Goal: Task Accomplishment & Management: Manage account settings

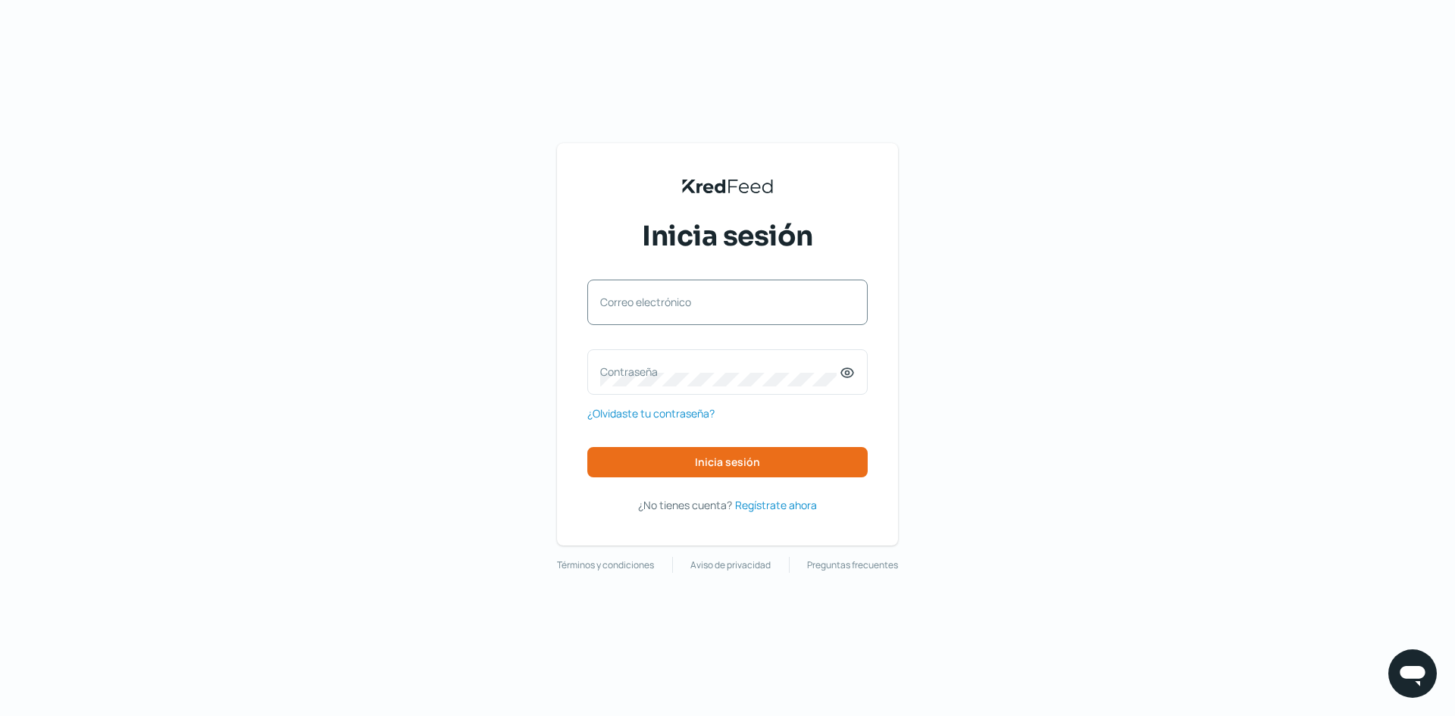
click at [731, 299] on label "Correo electrónico" at bounding box center [719, 302] width 239 height 14
click at [731, 303] on input "Correo electrónico" at bounding box center [727, 310] width 255 height 14
click at [846, 373] on icon at bounding box center [846, 372] width 15 height 15
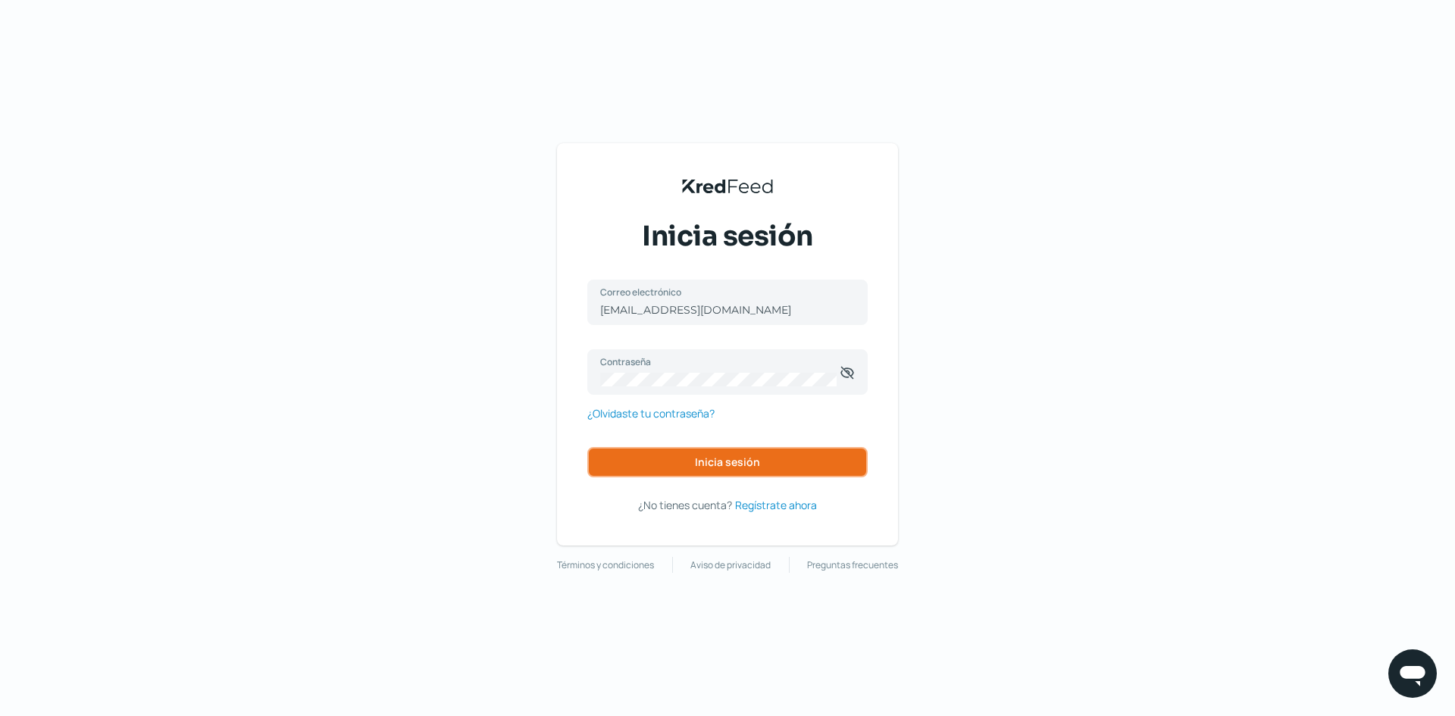
click at [768, 465] on button "Inicia sesión" at bounding box center [727, 462] width 280 height 30
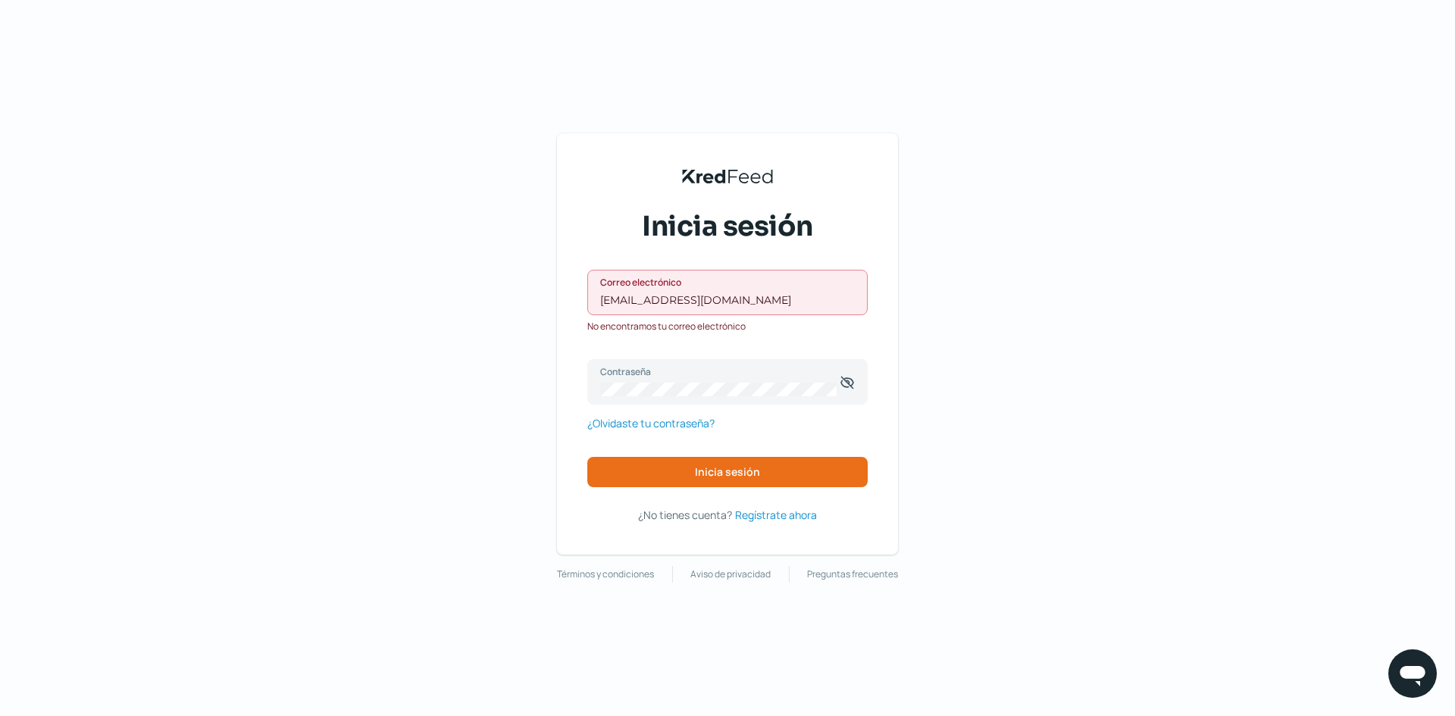
click at [746, 298] on input "[EMAIL_ADDRESS][DOMAIN_NAME]" at bounding box center [727, 300] width 255 height 14
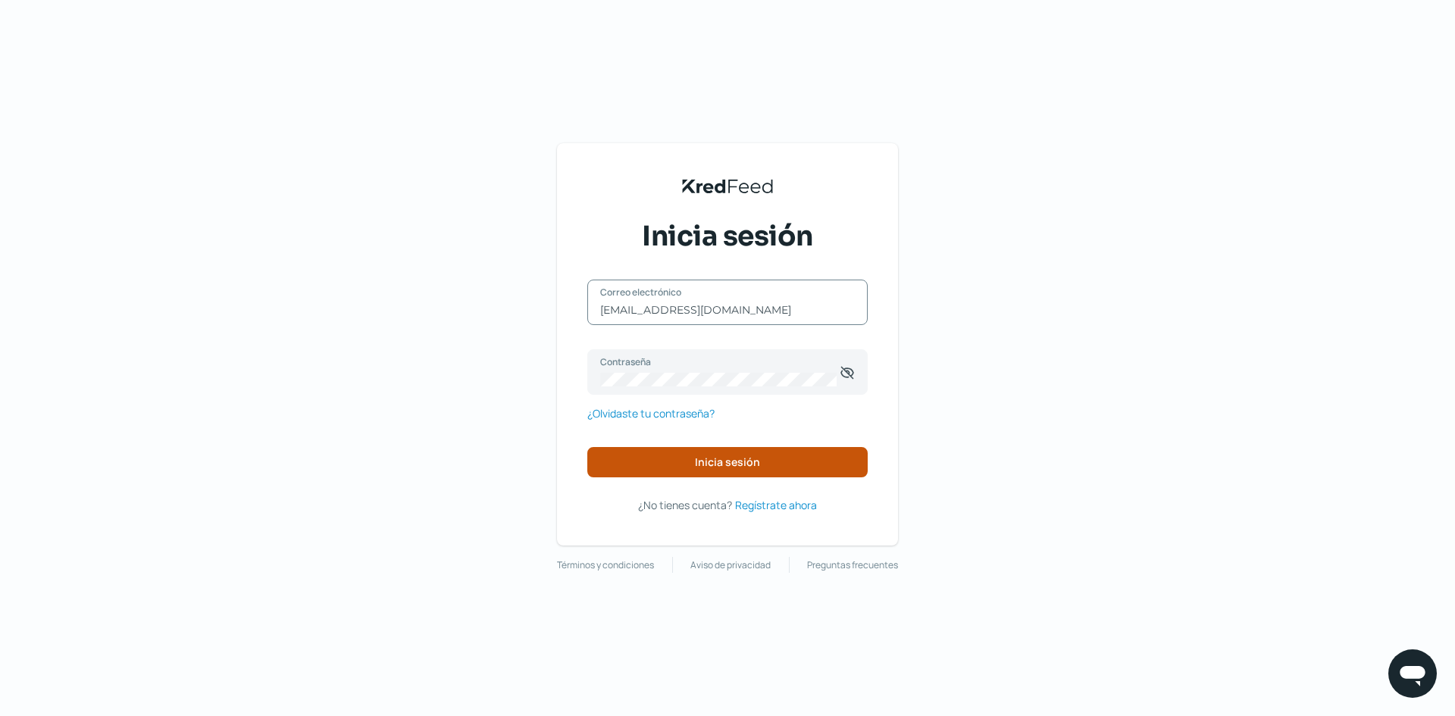
type input "[EMAIL_ADDRESS][DOMAIN_NAME]"
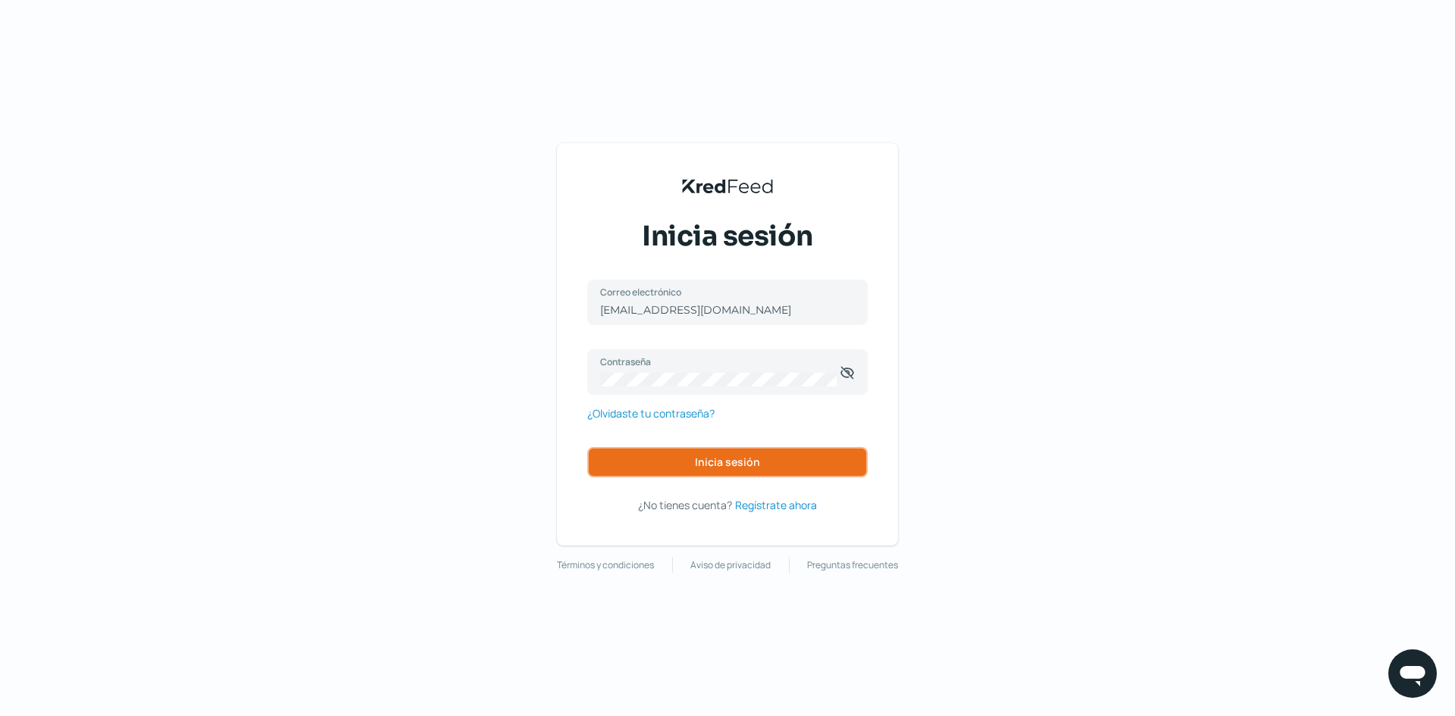
click at [762, 450] on button "Inicia sesión" at bounding box center [727, 462] width 280 height 30
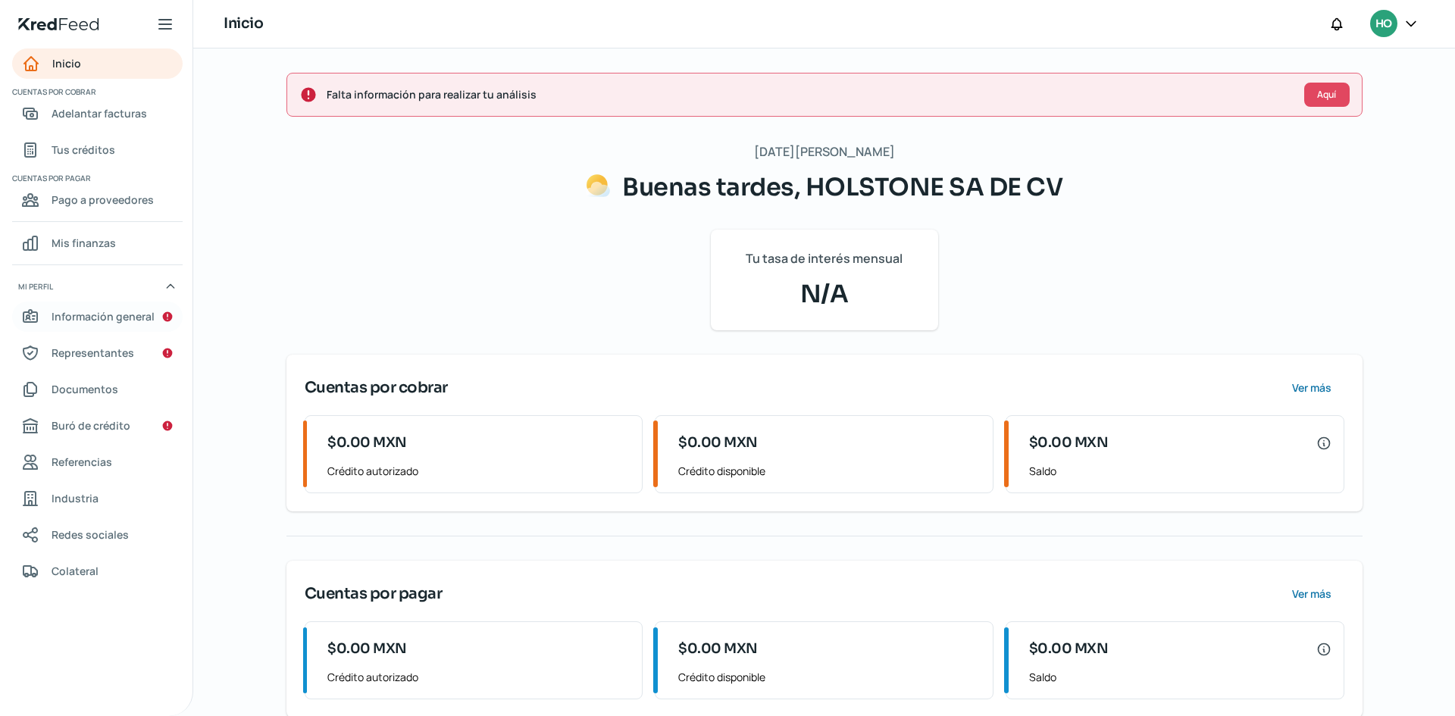
click at [100, 319] on span "Información general" at bounding box center [103, 316] width 103 height 19
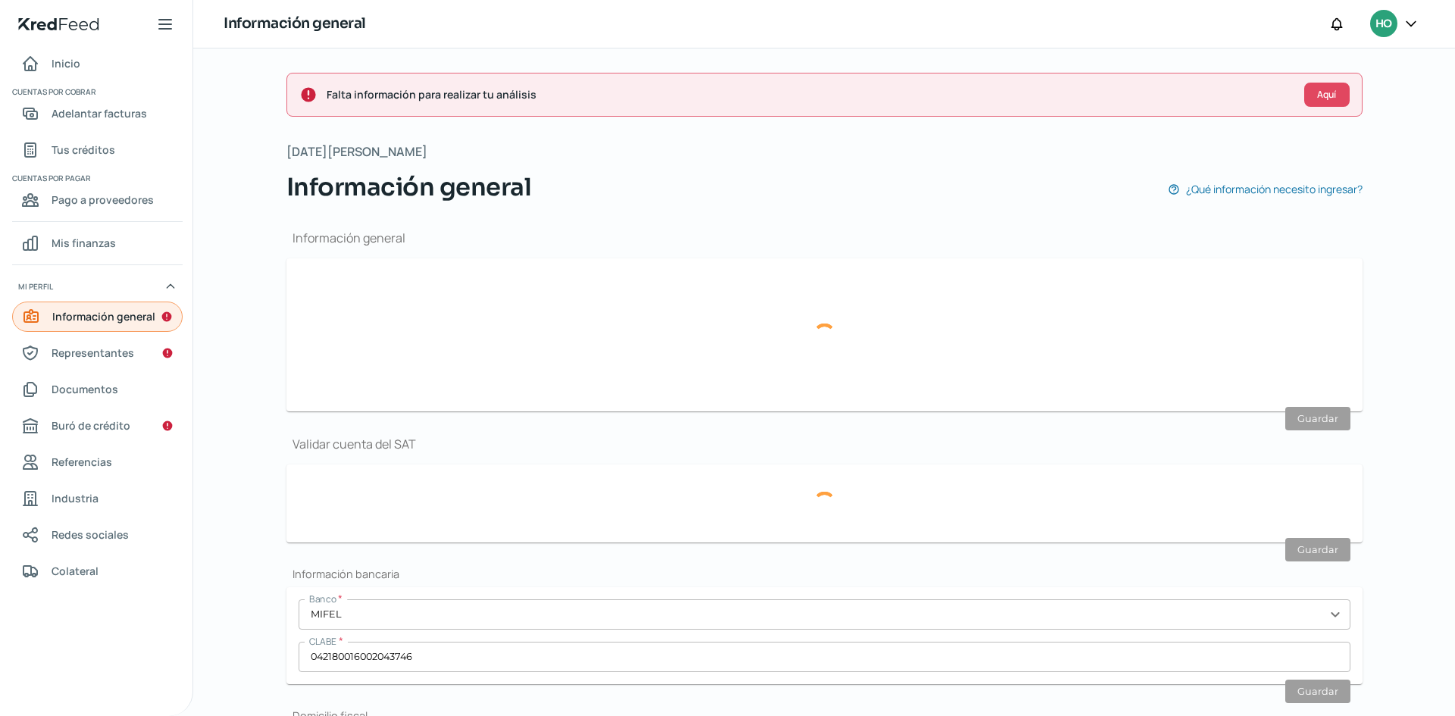
type input "[EMAIL_ADDRESS][DOMAIN_NAME]"
type input "Personas [PERSON_NAME] del régimen general"
type input "HOLSTONE SA DE CV"
type input "55 - 3044 - 2873"
type input "FERROCARRIL DE ACAMBARO"
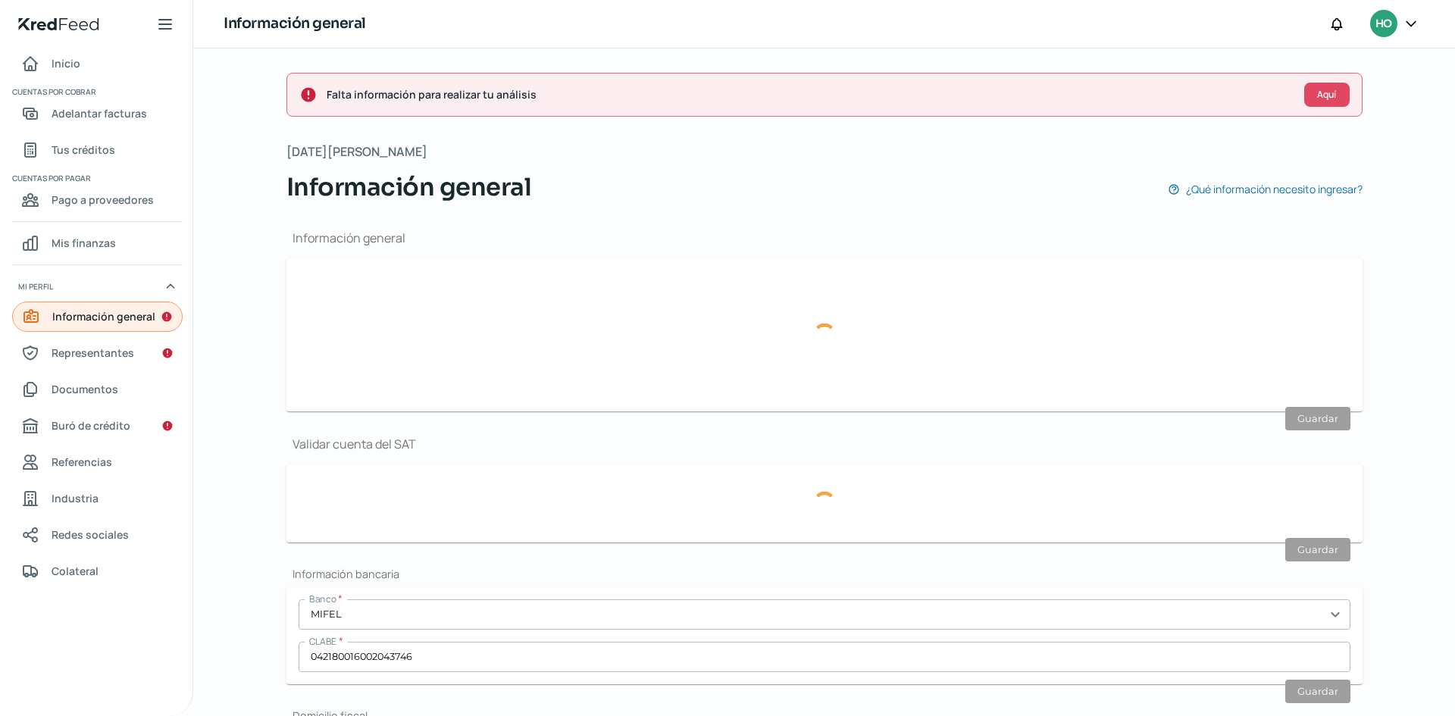
type input "24"
type input "53580"
type input "SAN [PERSON_NAME] TLATILCO"
type input "NAUCALPAN DE JUAREZ"
type input "[GEOGRAPHIC_DATA]"
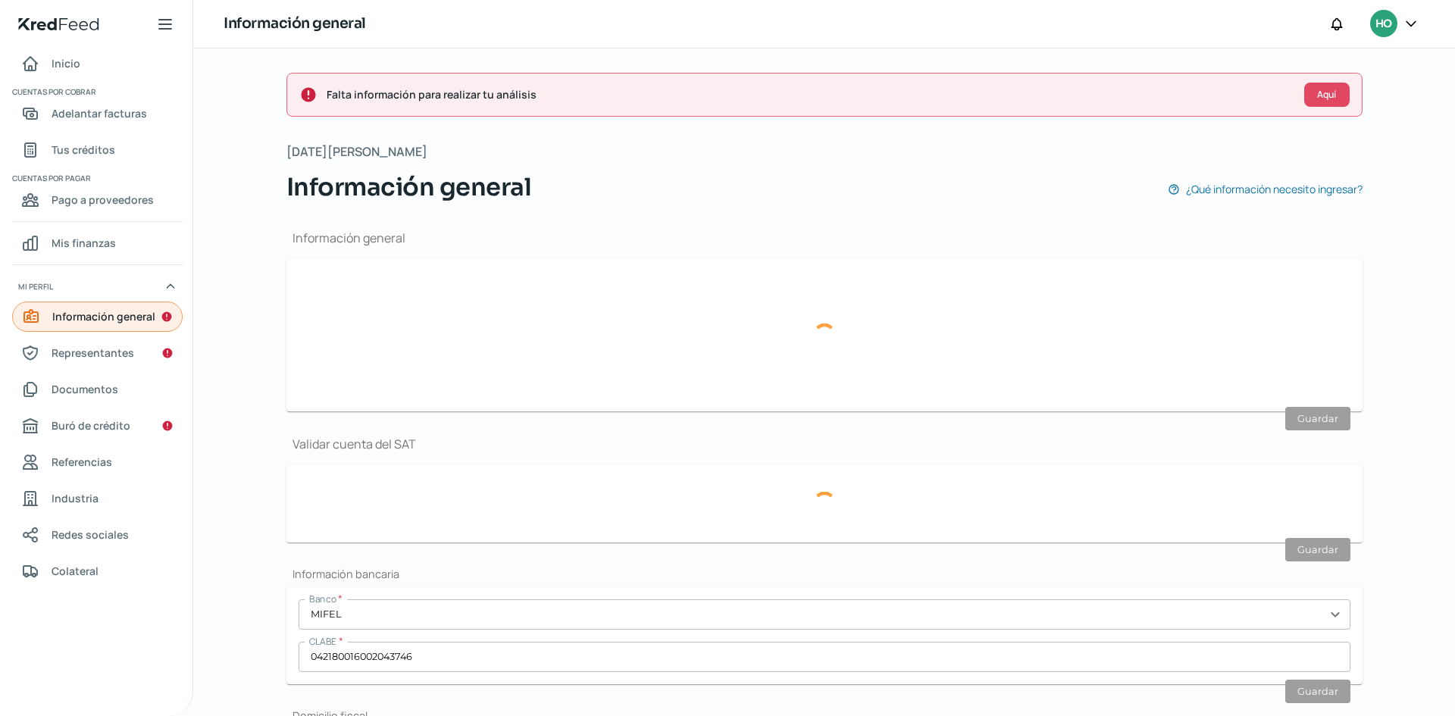
type input "[GEOGRAPHIC_DATA]"
type input "comprobante dom [DATE].pdf"
type input "0"
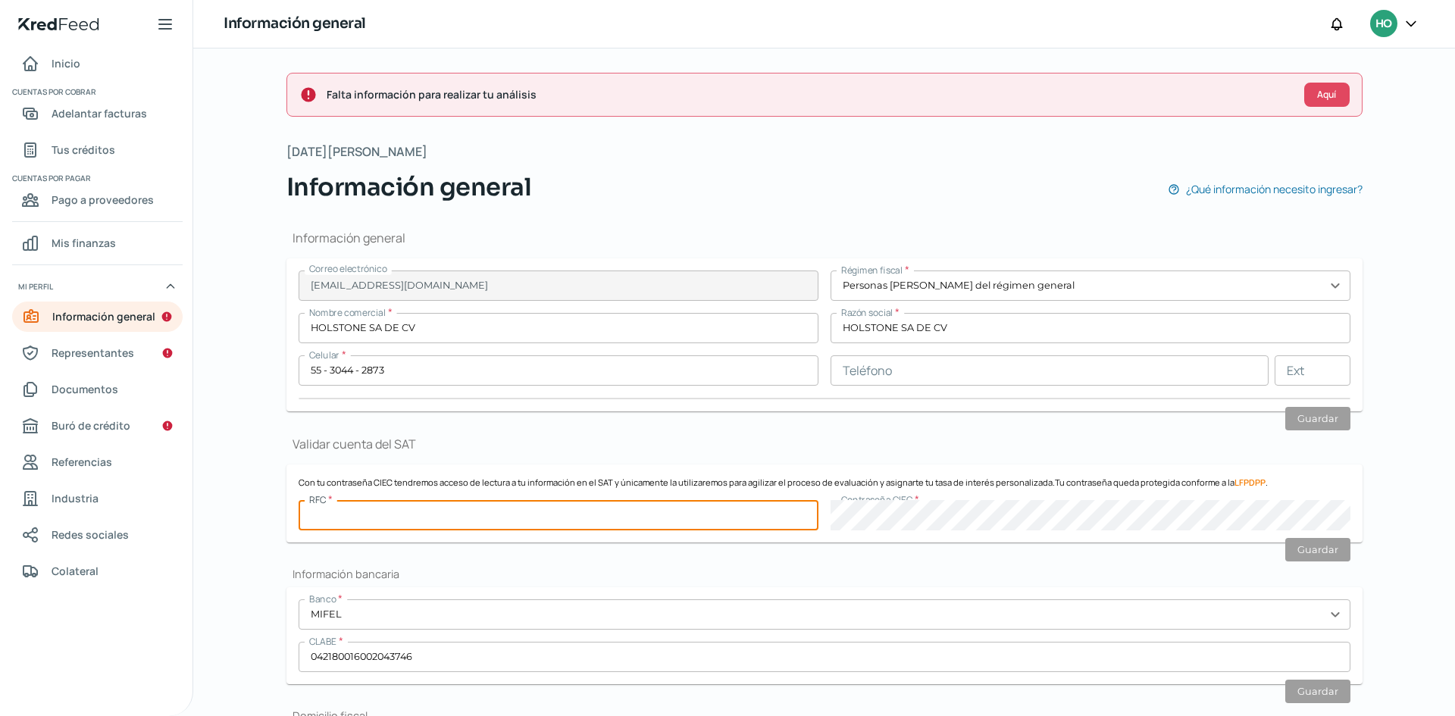
click at [573, 515] on input "text" at bounding box center [558, 515] width 520 height 30
paste input "HOL160318I73"
type input "HOL160318I73"
click at [1299, 552] on button "Guardar" at bounding box center [1317, 549] width 65 height 23
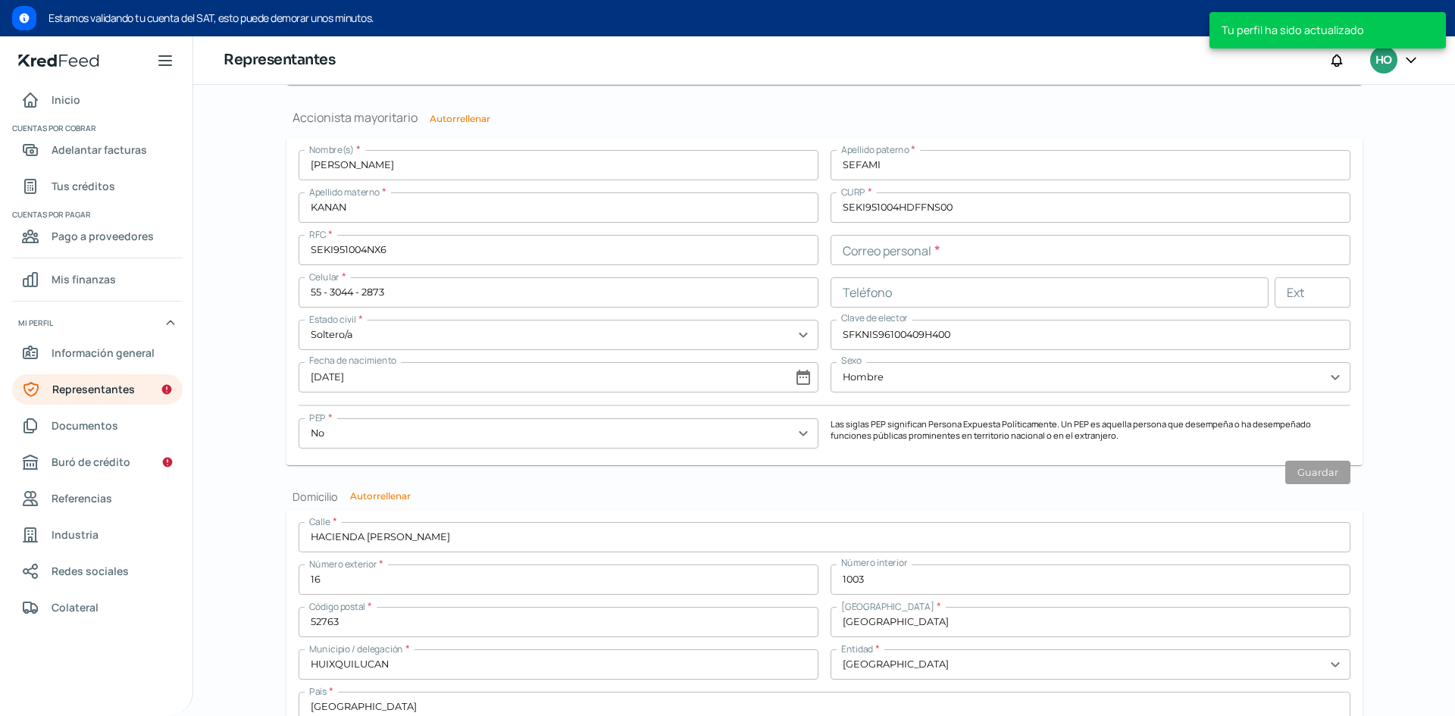
scroll to position [1226, 0]
